Goal: Information Seeking & Learning: Learn about a topic

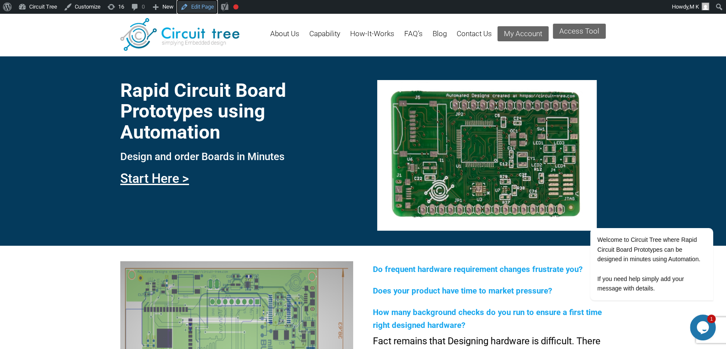
drag, startPoint x: 198, startPoint y: 8, endPoint x: 280, endPoint y: 89, distance: 115.2
click at [198, 8] on link "Edit Page" at bounding box center [197, 7] width 40 height 14
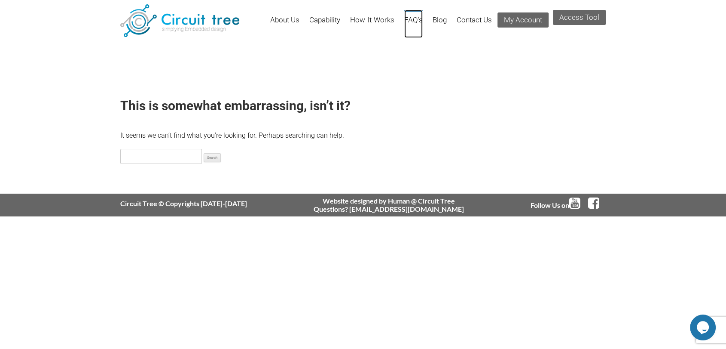
click at [408, 19] on link "FAQ’s" at bounding box center [413, 24] width 18 height 28
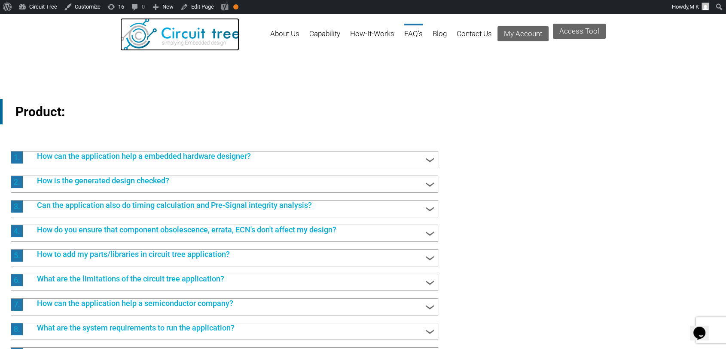
click at [193, 38] on img at bounding box center [179, 34] width 119 height 33
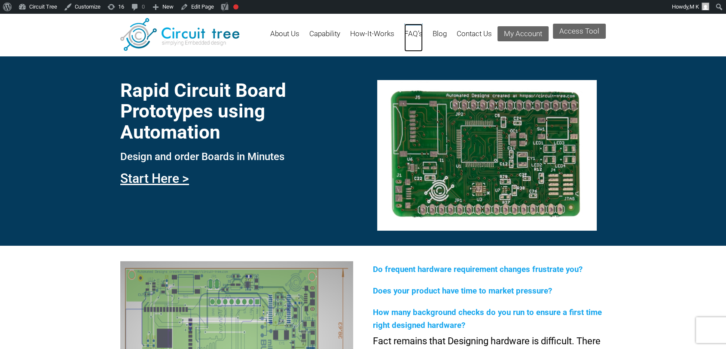
click at [410, 36] on link "FAQ’s" at bounding box center [413, 38] width 18 height 28
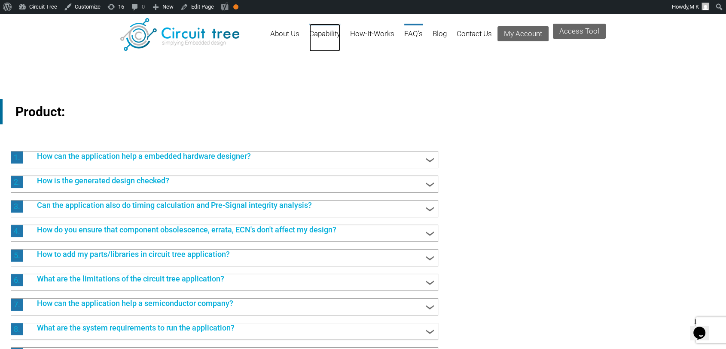
click at [331, 35] on link "Capability" at bounding box center [324, 38] width 31 height 28
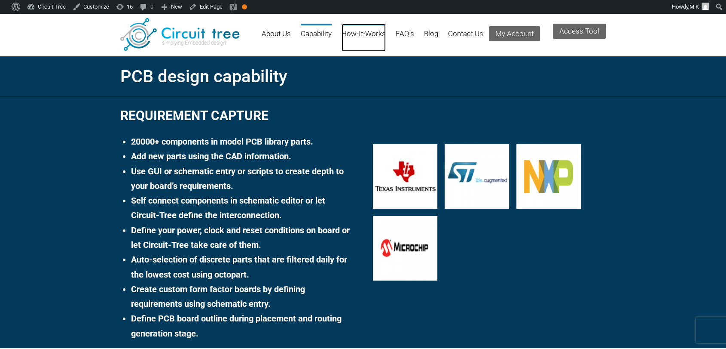
click at [364, 31] on link "How-It-Works" at bounding box center [364, 38] width 44 height 28
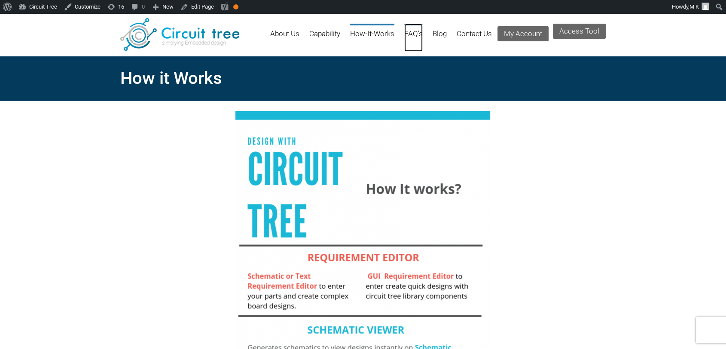
click at [416, 32] on link "FAQ’s" at bounding box center [413, 38] width 18 height 28
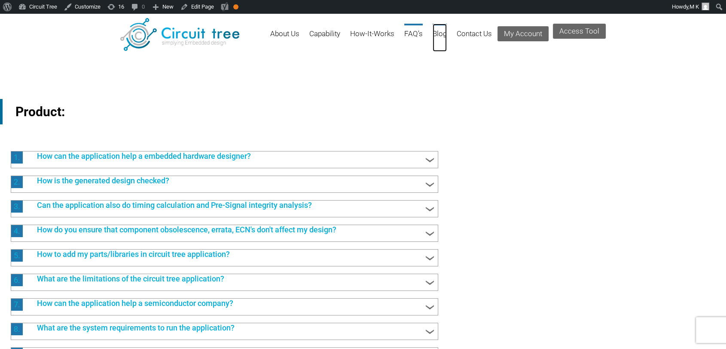
click at [439, 34] on link "Blog" at bounding box center [440, 38] width 14 height 28
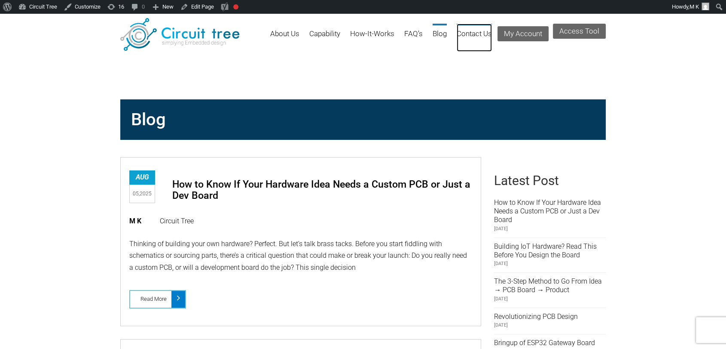
click at [464, 31] on link "Contact Us" at bounding box center [474, 38] width 35 height 28
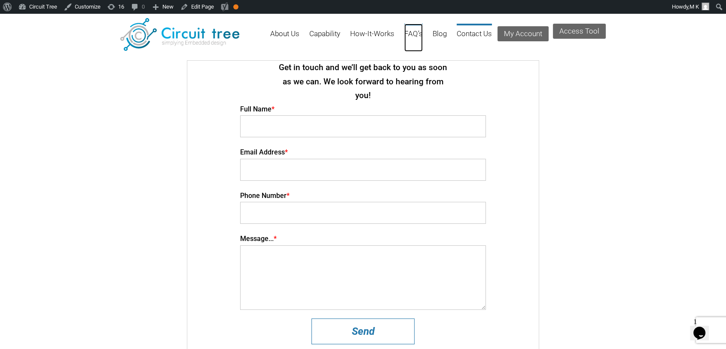
click at [406, 35] on link "FAQ’s" at bounding box center [413, 38] width 18 height 28
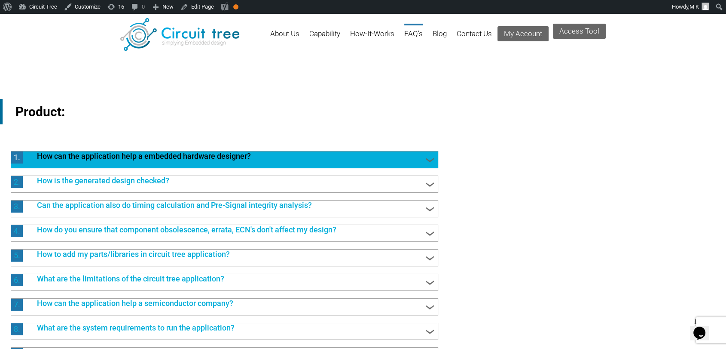
click at [428, 156] on span at bounding box center [430, 160] width 12 height 12
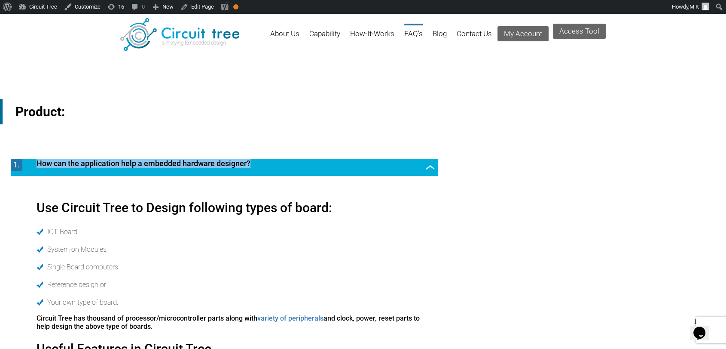
drag, startPoint x: 34, startPoint y: 165, endPoint x: 254, endPoint y: 165, distance: 219.6
click at [254, 165] on span "How can the application help a embedded hardware designer?" at bounding box center [229, 164] width 402 height 11
copy span "How can the application help a embedded hardware designer?"
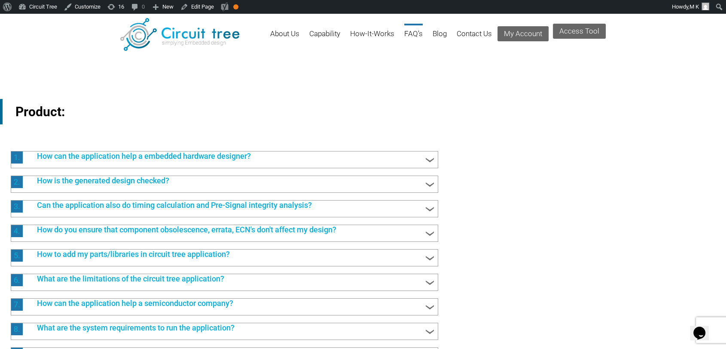
click at [448, 37] on ul "About Us Capability How-It-Works FAQ’s Blog Contact Us My Account" at bounding box center [405, 38] width 287 height 28
click at [443, 34] on link "Blog" at bounding box center [440, 38] width 14 height 28
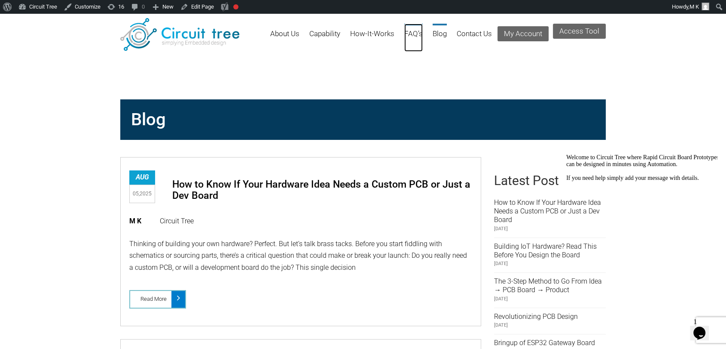
click at [419, 36] on link "FAQ’s" at bounding box center [413, 38] width 18 height 28
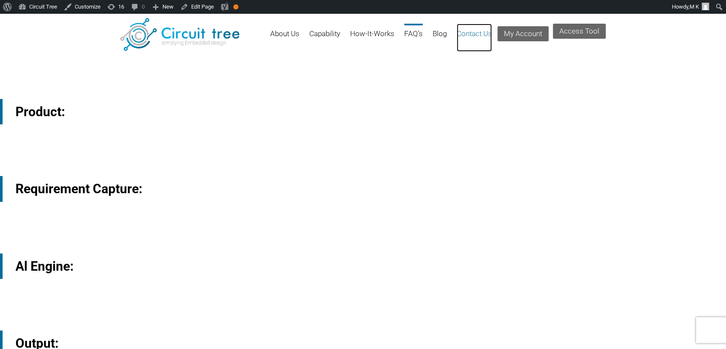
click at [472, 34] on link "Contact Us" at bounding box center [474, 38] width 35 height 28
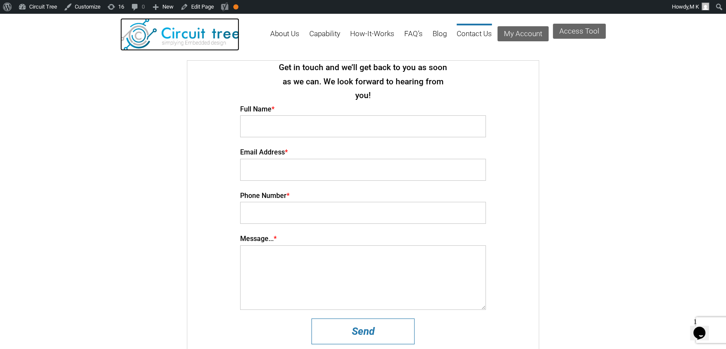
click at [199, 30] on img at bounding box center [179, 34] width 119 height 33
